Goal: Browse casually

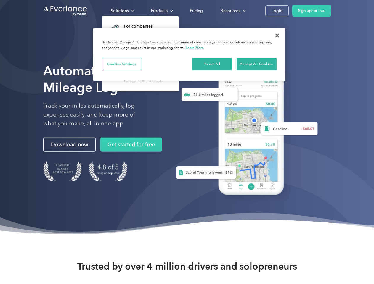
click at [122, 11] on div "Solutions" at bounding box center [120, 10] width 18 height 7
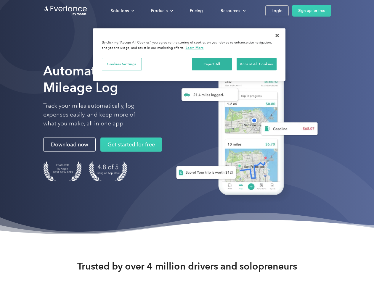
click at [161, 11] on div "Products" at bounding box center [159, 10] width 17 height 7
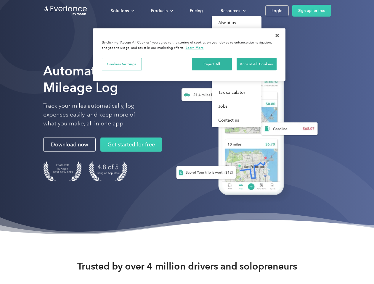
click at [233, 11] on div "Resources" at bounding box center [231, 10] width 20 height 7
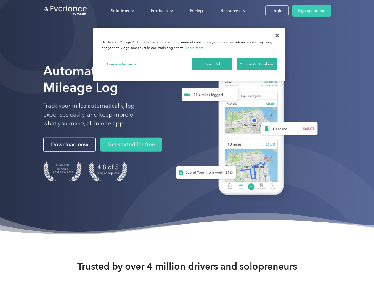
click at [122, 64] on button "Cookies Settings" at bounding box center [122, 64] width 40 height 12
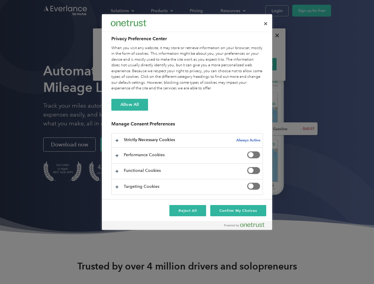
click at [212, 64] on div "When you visit any website, it may store or retrieve information on your browse…" at bounding box center [187, 68] width 152 height 46
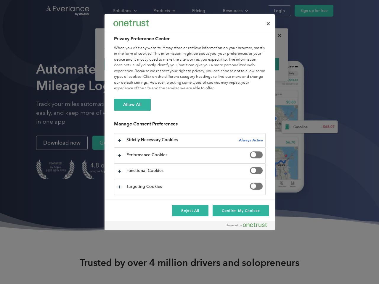
click at [257, 64] on div "When you visit any website, it may store or retrieve information on your browse…" at bounding box center [190, 68] width 152 height 46
click at [277, 36] on div at bounding box center [189, 142] width 379 height 284
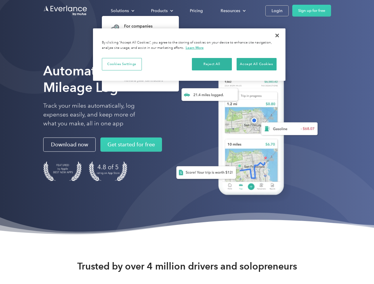
click at [122, 11] on div "Solutions" at bounding box center [120, 10] width 18 height 7
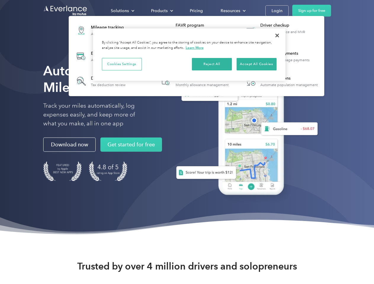
click at [161, 11] on div "Products" at bounding box center [159, 10] width 17 height 7
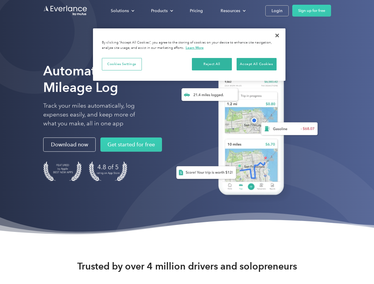
click at [233, 11] on div "Resources" at bounding box center [231, 10] width 20 height 7
click at [122, 64] on button "Cookies Settings" at bounding box center [122, 64] width 40 height 12
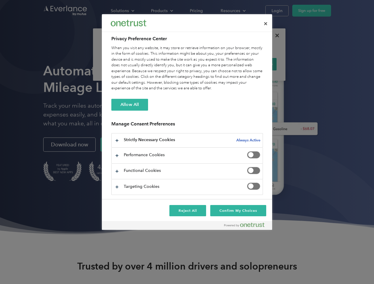
click at [212, 64] on div "When you visit any website, it may store or retrieve information on your browse…" at bounding box center [187, 68] width 152 height 46
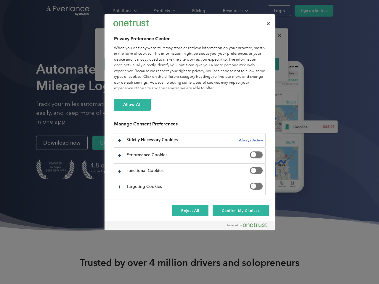
click at [257, 64] on div "When you visit any website, it may store or retrieve information on your browse…" at bounding box center [190, 68] width 152 height 46
click at [277, 36] on div at bounding box center [189, 142] width 379 height 284
